Goal: Find specific page/section: Find specific page/section

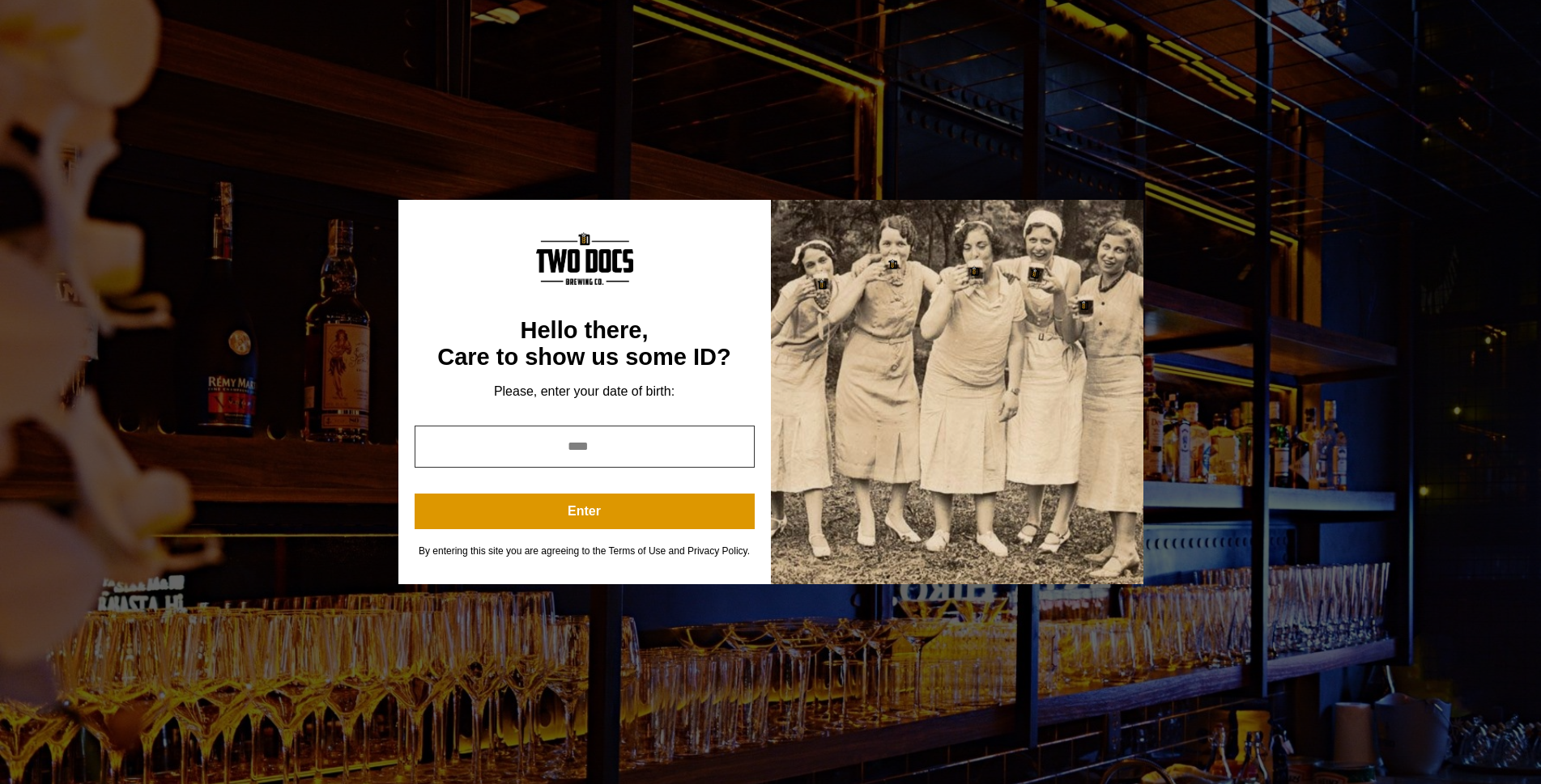
click at [737, 449] on input "*" at bounding box center [585, 447] width 340 height 42
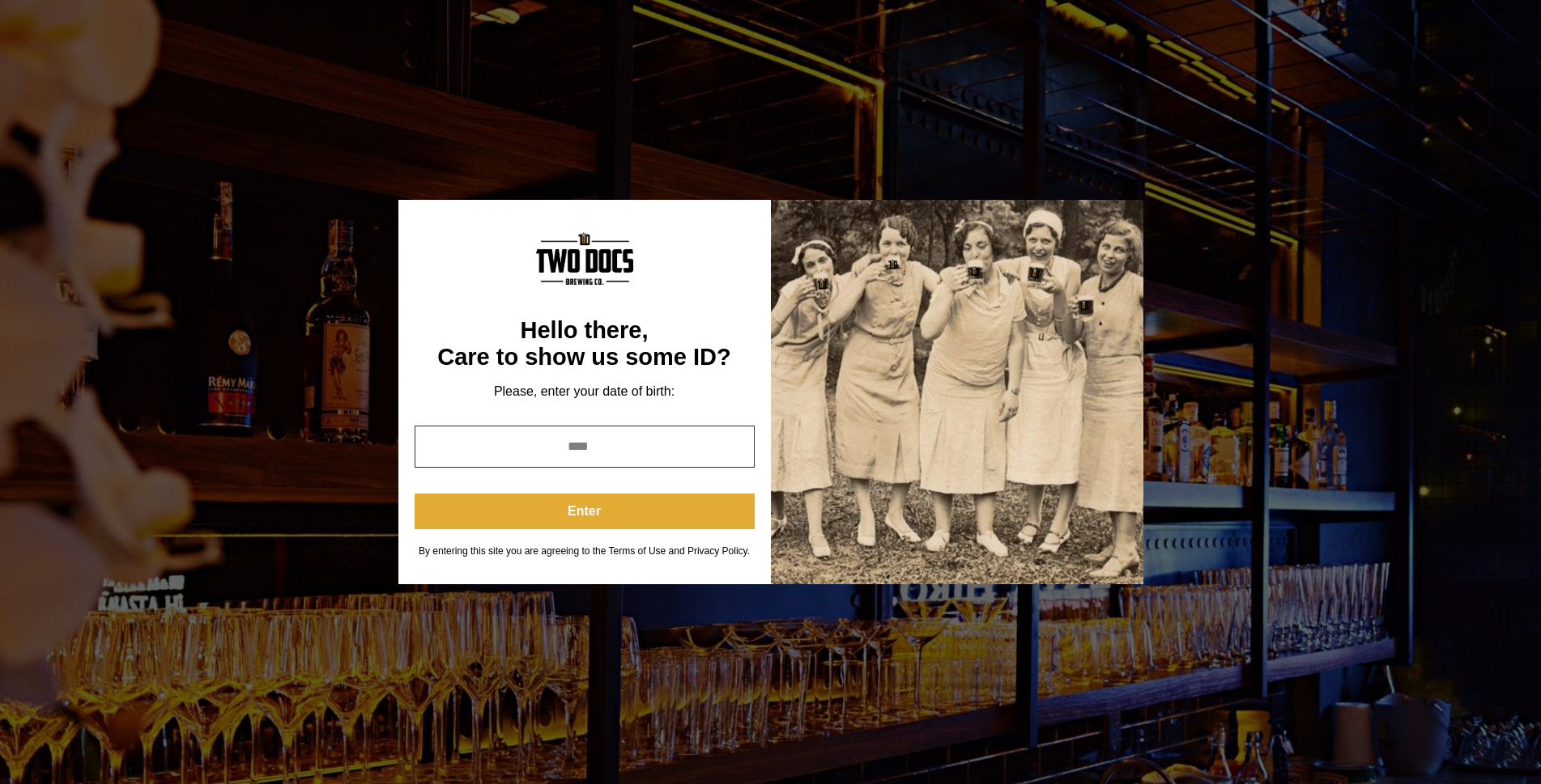
type input "****"
click at [662, 516] on button "Enter" at bounding box center [585, 511] width 340 height 36
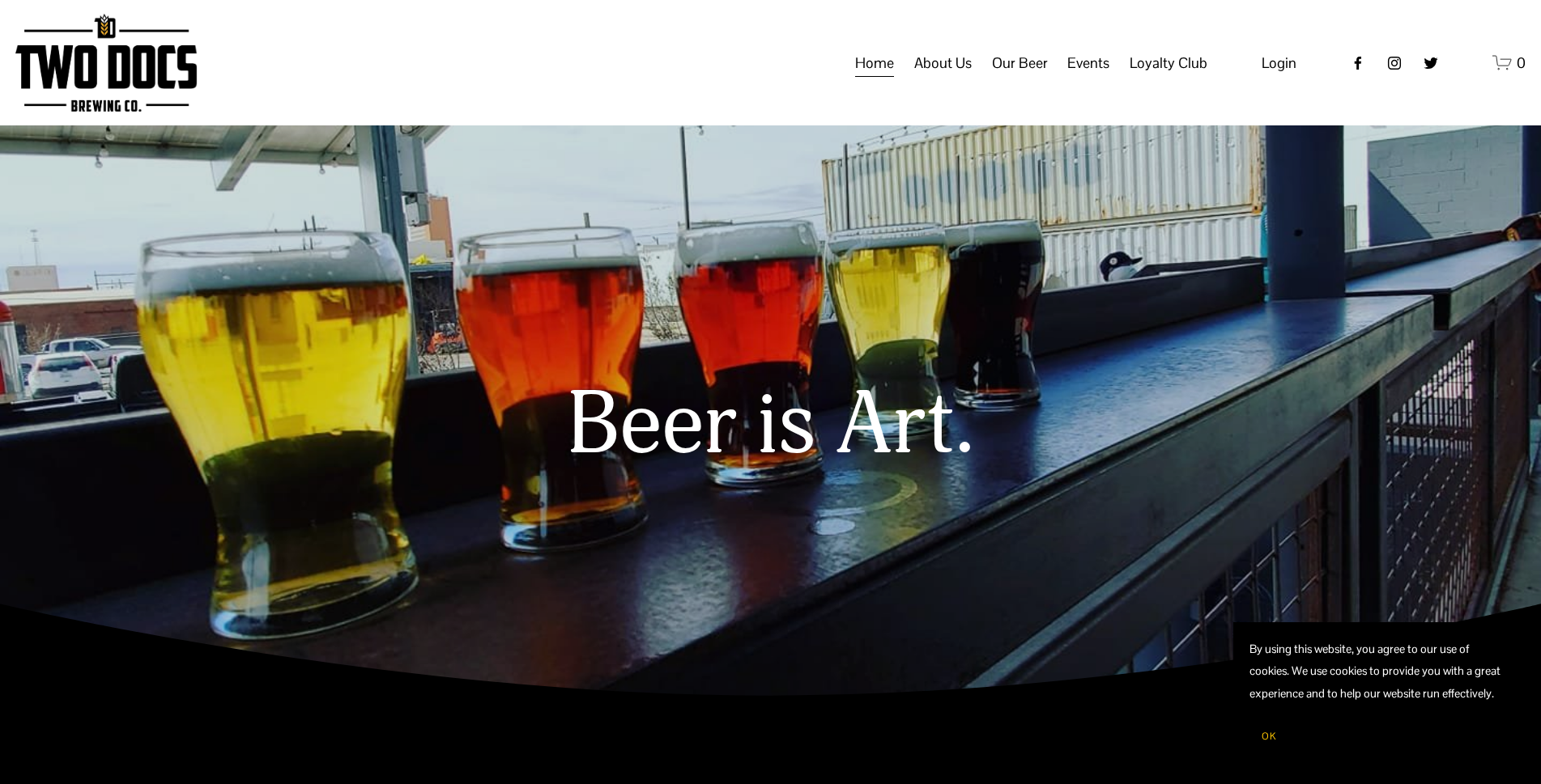
click at [0, 0] on span "Taproom Menu" at bounding box center [0, 0] width 0 height 0
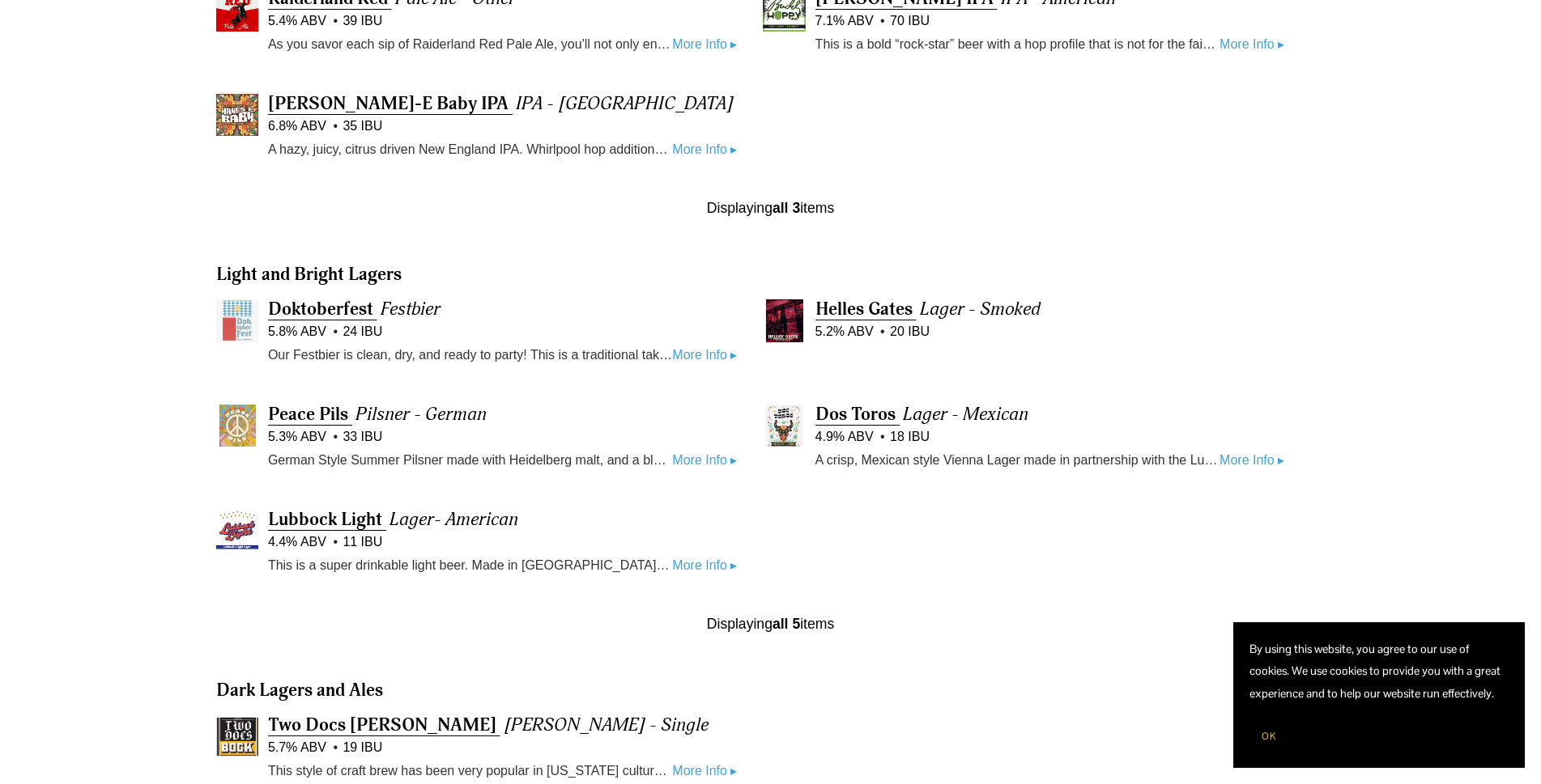
scroll to position [823, 0]
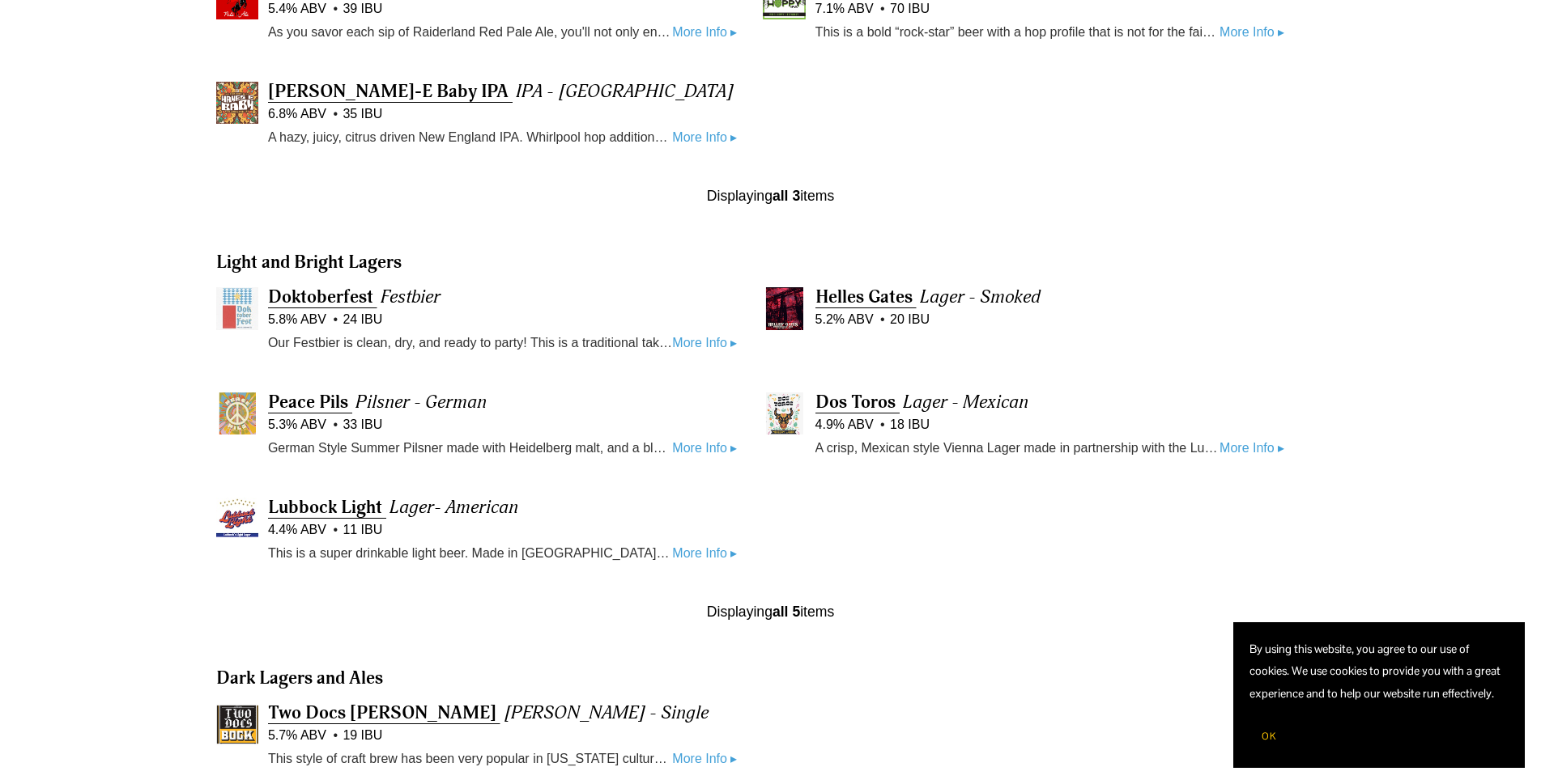
click at [686, 343] on link "More Info ▸" at bounding box center [705, 343] width 65 height 21
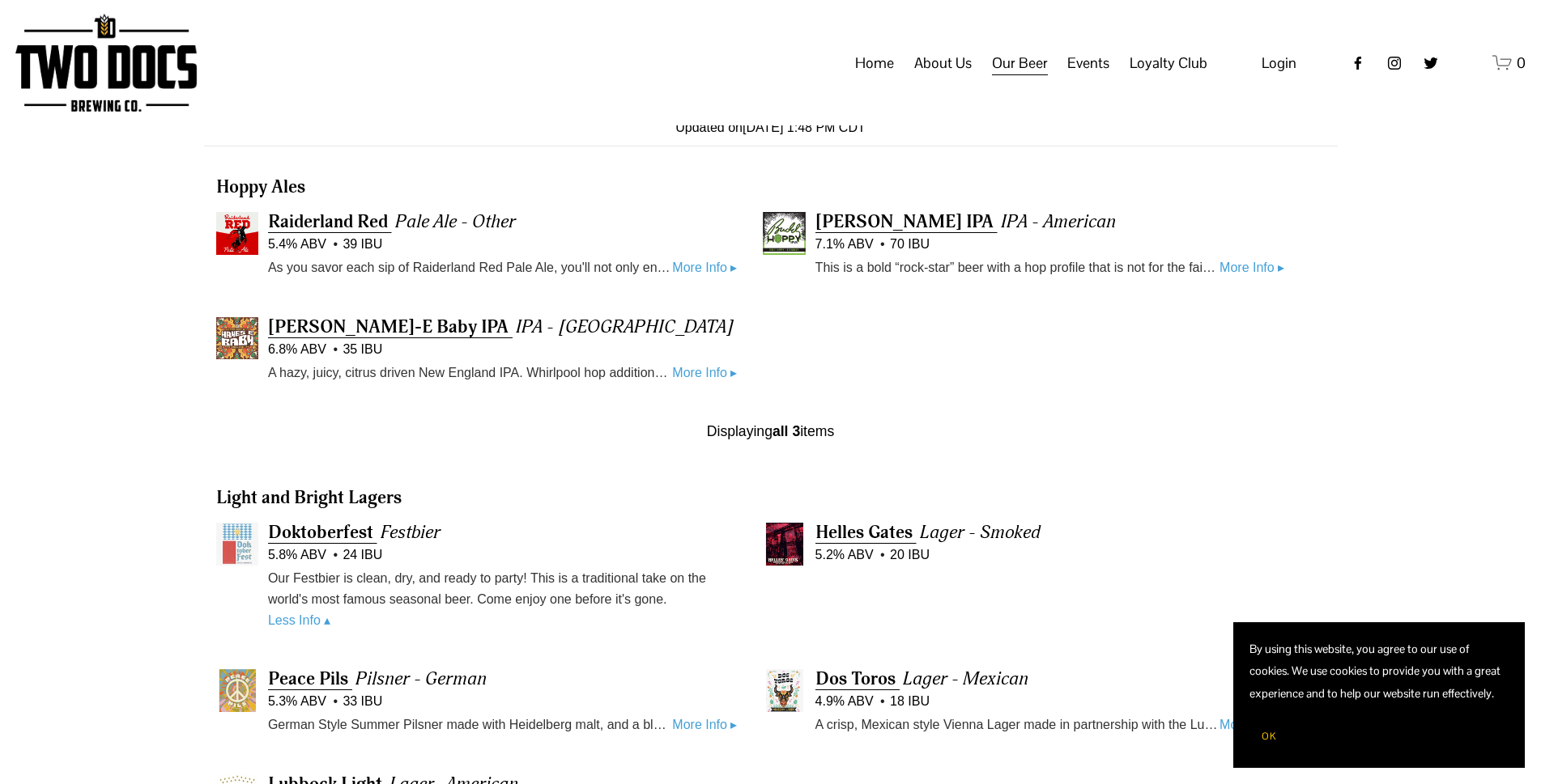
scroll to position [470, 0]
